Goal: Information Seeking & Learning: Learn about a topic

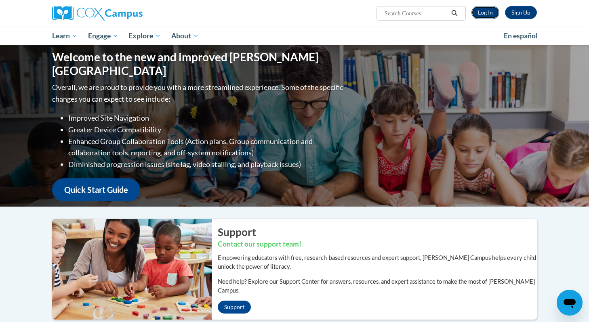
click at [488, 10] on link "Log In" at bounding box center [485, 12] width 28 height 13
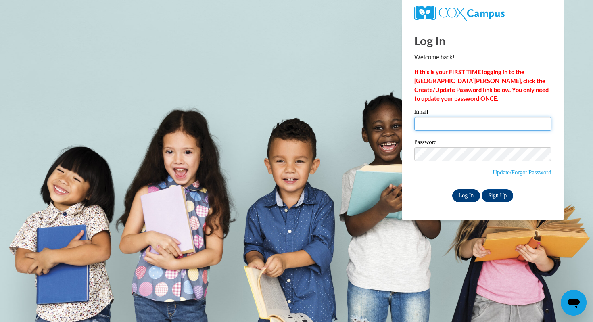
type input "sldonaldson1s@semo.edu"
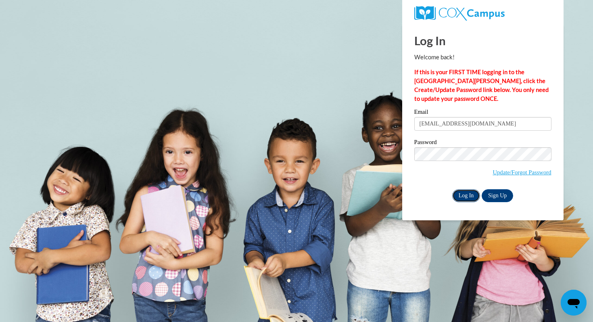
click at [471, 195] on input "Log In" at bounding box center [467, 195] width 28 height 13
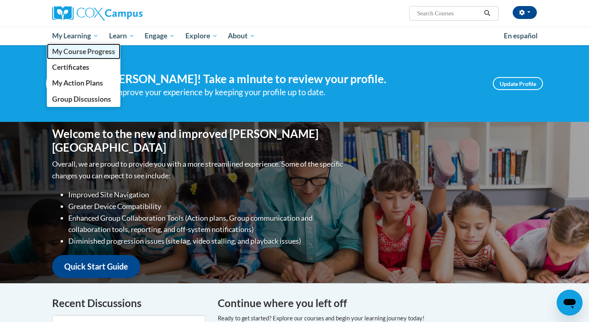
click at [86, 46] on link "My Course Progress" at bounding box center [83, 52] width 73 height 16
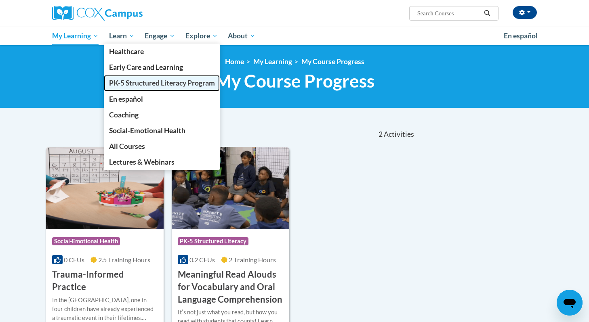
click at [126, 82] on span "PK-5 Structured Literacy Program" at bounding box center [162, 83] width 106 height 8
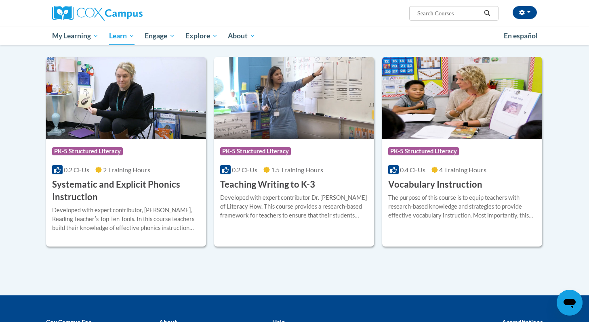
scroll to position [861, 0]
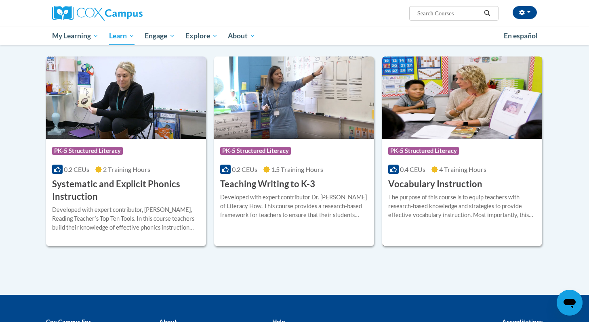
click at [459, 173] on div "0.4 CEUs 4 Training Hours" at bounding box center [462, 169] width 148 height 9
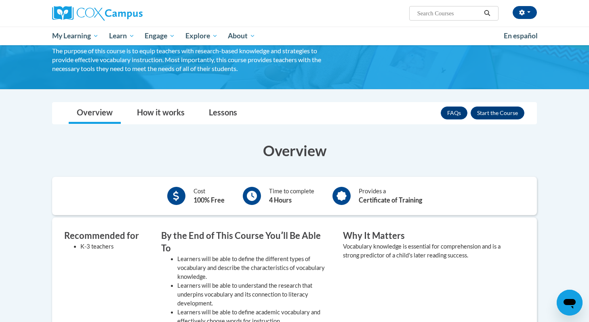
scroll to position [67, 0]
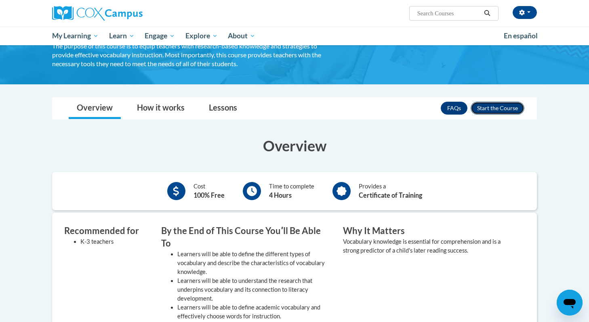
click at [498, 109] on button "Enroll" at bounding box center [497, 108] width 54 height 13
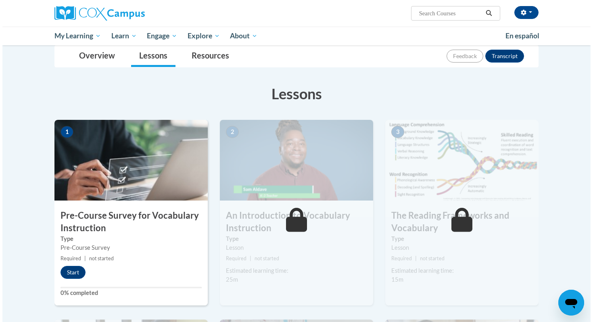
scroll to position [92, 0]
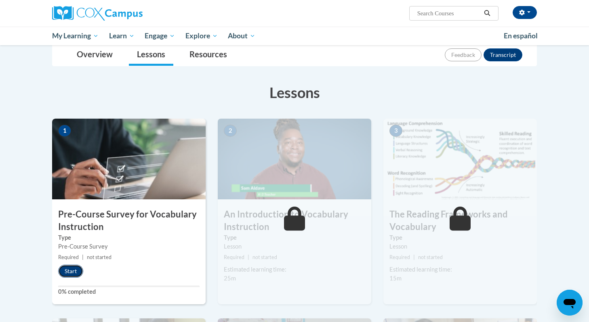
click at [73, 272] on button "Start" at bounding box center [70, 271] width 25 height 13
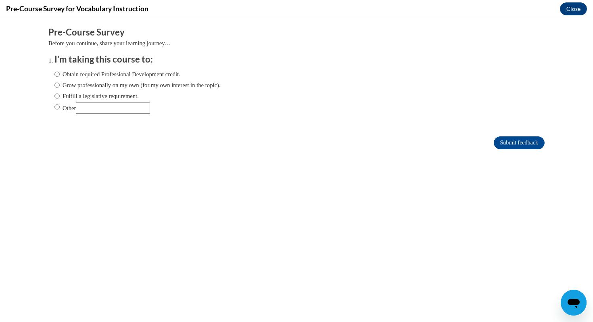
scroll to position [0, 0]
click at [66, 109] on label "Other" at bounding box center [102, 108] width 96 height 11
click at [60, 109] on input "Other" at bounding box center [56, 107] width 5 height 9
radio input "true"
click at [106, 109] on input "Other" at bounding box center [113, 108] width 74 height 11
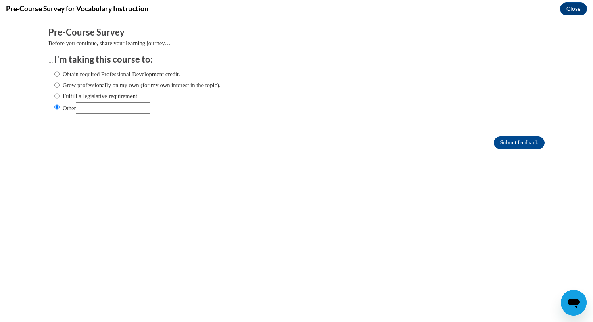
type input "For one of my courses"
click at [498, 147] on input "Submit feedback" at bounding box center [519, 142] width 51 height 13
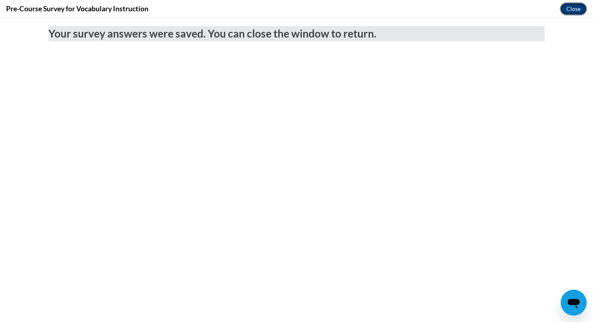
click at [569, 6] on button "Close" at bounding box center [573, 8] width 27 height 13
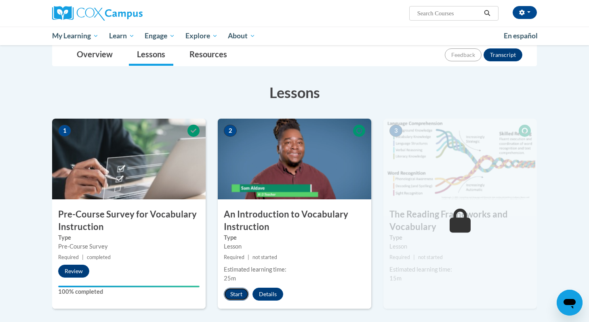
click at [239, 293] on button "Start" at bounding box center [236, 294] width 25 height 13
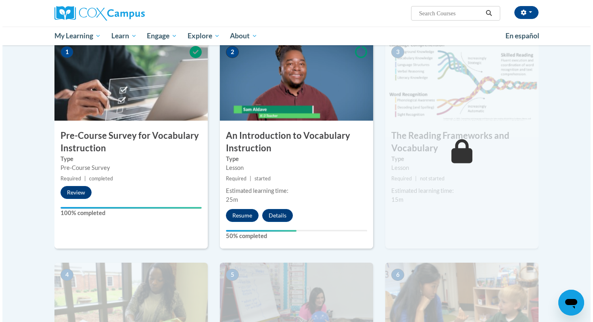
scroll to position [176, 0]
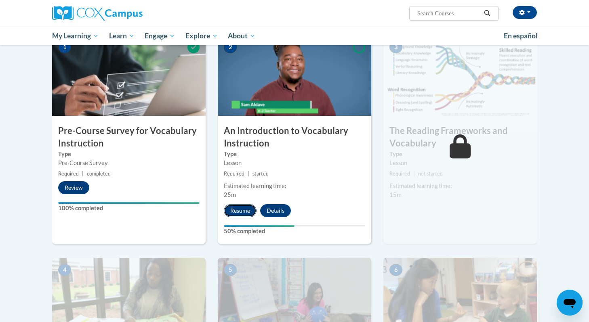
click at [235, 207] on button "Resume" at bounding box center [240, 210] width 33 height 13
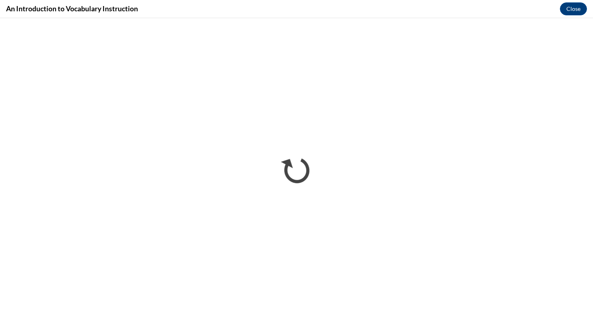
scroll to position [0, 0]
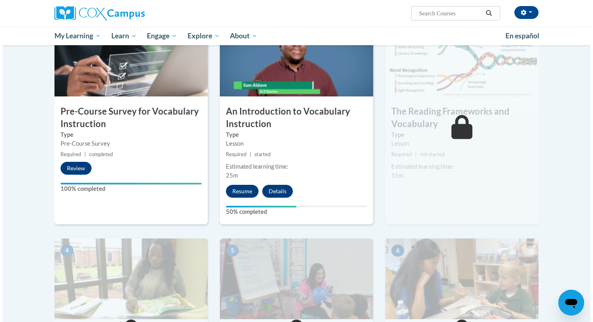
scroll to position [195, 0]
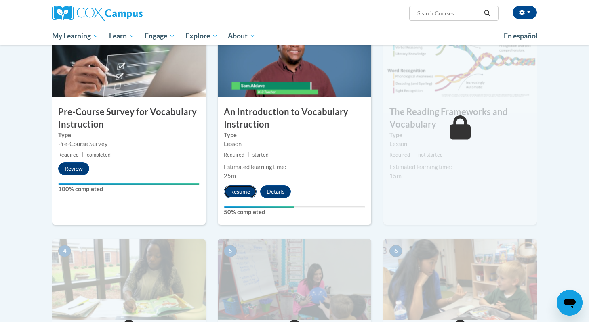
click at [239, 191] on button "Resume" at bounding box center [240, 191] width 33 height 13
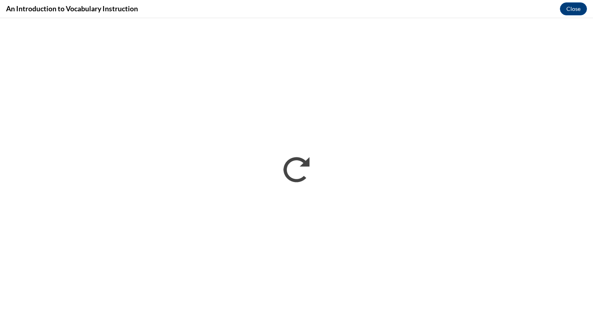
scroll to position [0, 0]
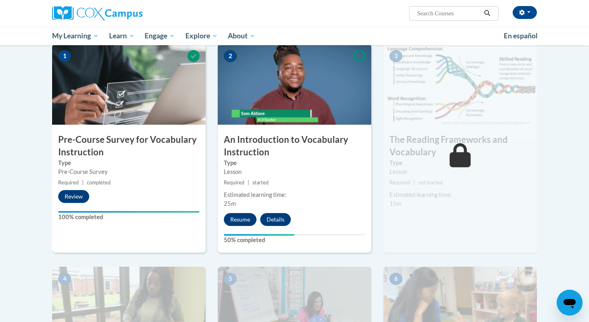
scroll to position [167, 0]
click at [276, 216] on button "Details" at bounding box center [275, 219] width 31 height 13
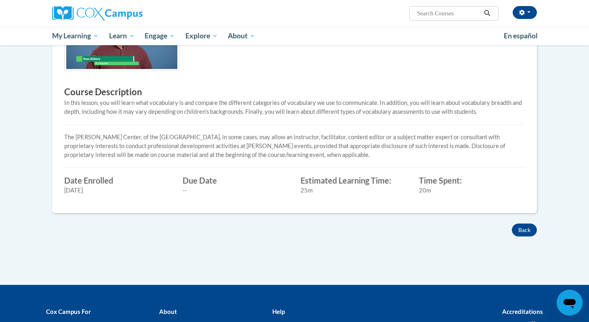
scroll to position [225, 0]
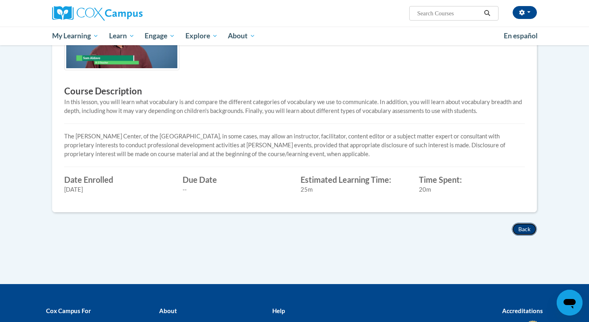
click at [525, 223] on button "Back" at bounding box center [523, 229] width 25 height 13
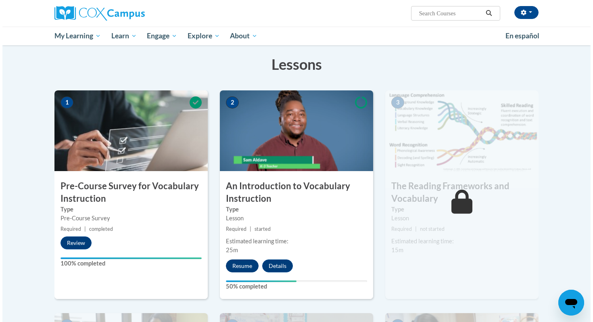
scroll to position [121, 0]
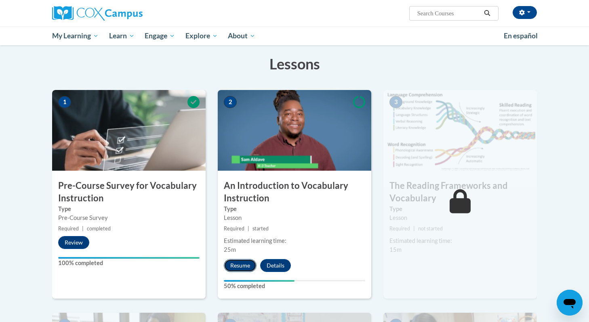
click at [241, 268] on button "Resume" at bounding box center [240, 265] width 33 height 13
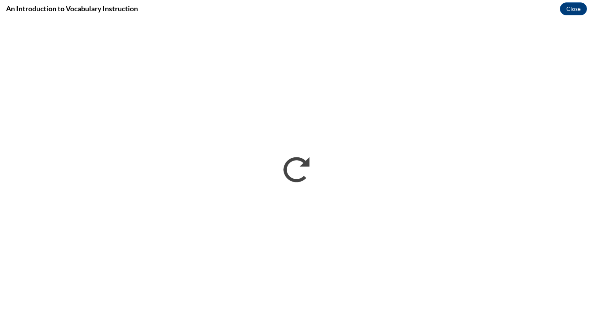
scroll to position [0, 0]
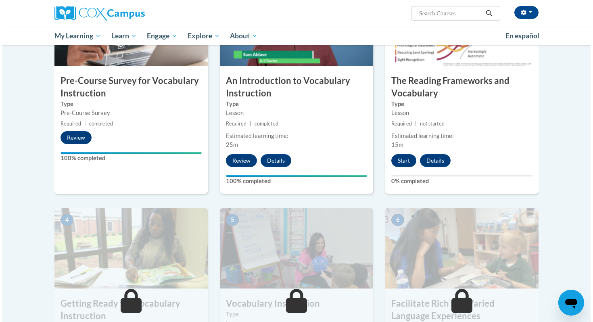
scroll to position [226, 0]
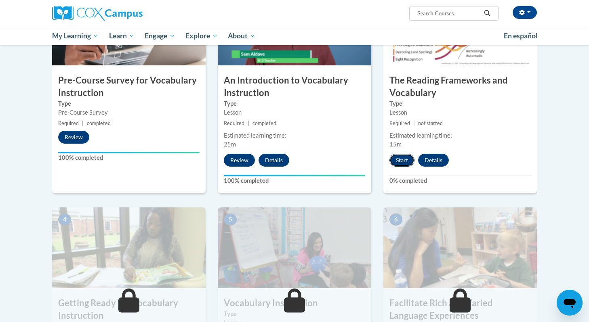
click at [399, 162] on button "Start" at bounding box center [401, 160] width 25 height 13
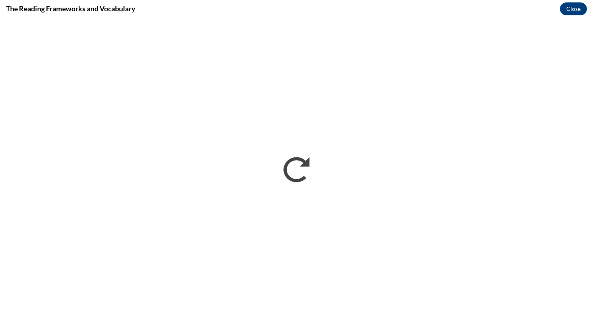
scroll to position [0, 0]
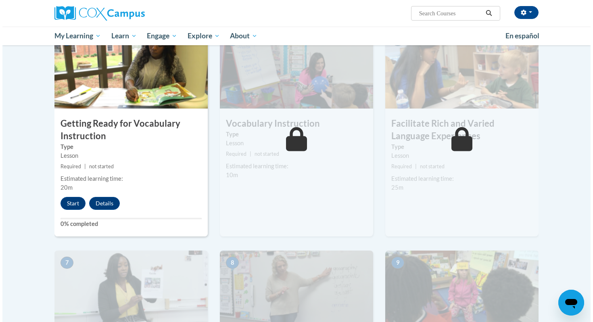
scroll to position [401, 0]
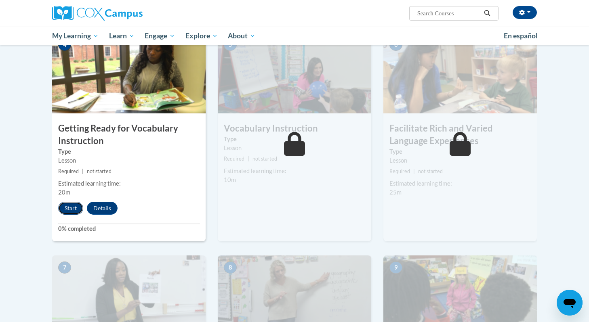
click at [68, 207] on button "Start" at bounding box center [70, 208] width 25 height 13
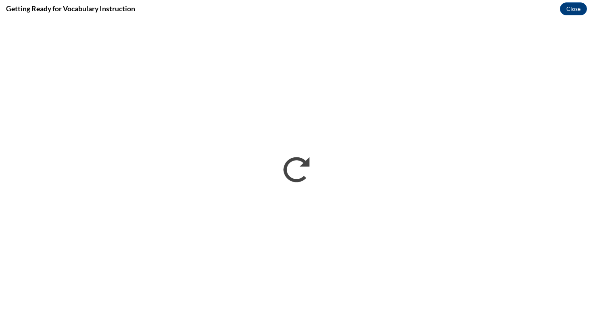
scroll to position [0, 0]
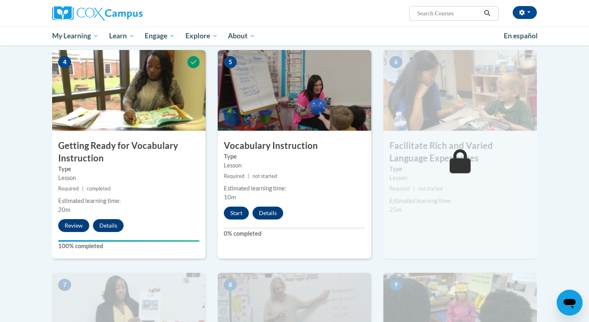
scroll to position [385, 0]
